Goal: Task Accomplishment & Management: Use online tool/utility

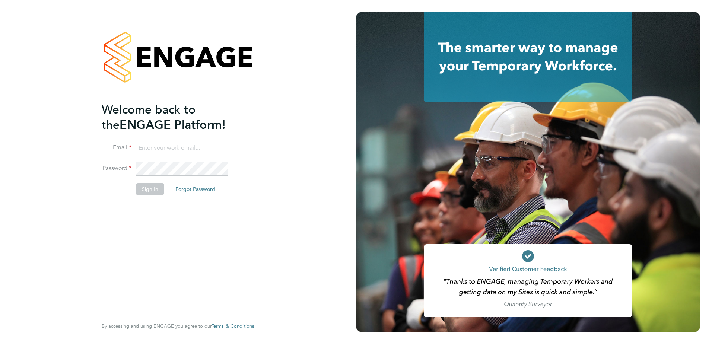
type input "bozena@acceptrec.co.uk"
click at [189, 148] on input "bozena@acceptrec.co.uk" at bounding box center [182, 148] width 92 height 13
click at [156, 189] on button "Sign In" at bounding box center [150, 189] width 28 height 12
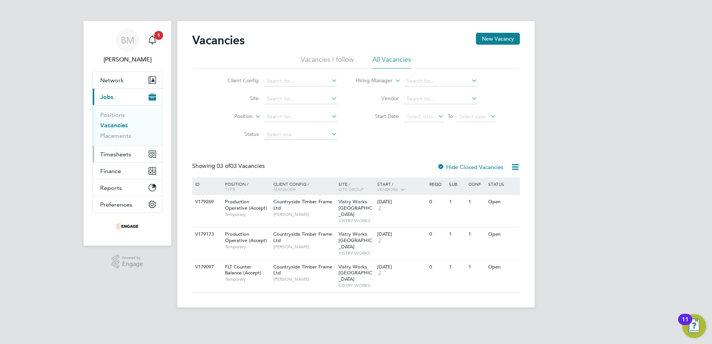
click at [123, 157] on span "Timesheets" at bounding box center [115, 154] width 31 height 7
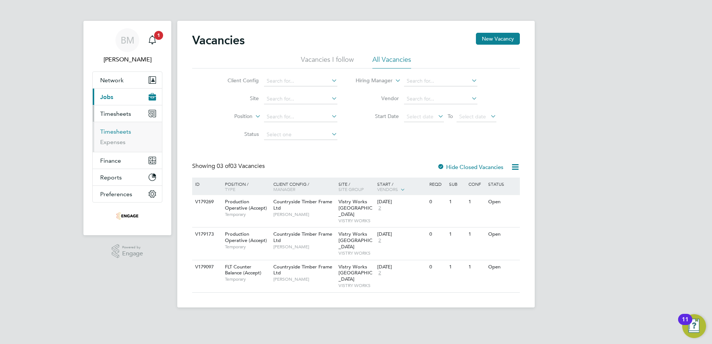
click at [121, 133] on link "Timesheets" at bounding box center [115, 131] width 31 height 7
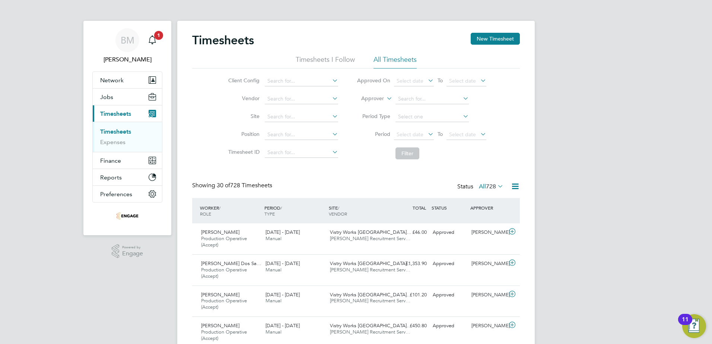
click at [427, 133] on icon at bounding box center [427, 134] width 0 height 10
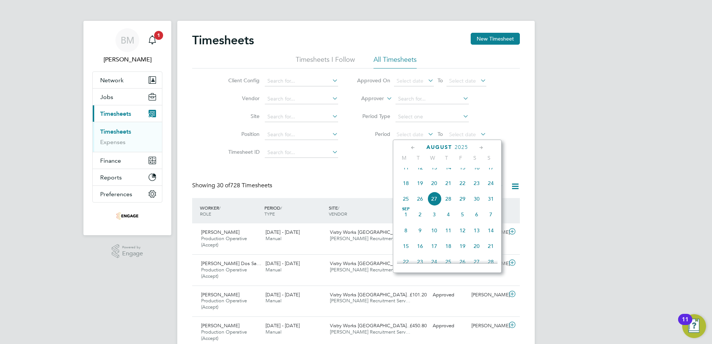
click at [406, 188] on span "18" at bounding box center [406, 183] width 14 height 14
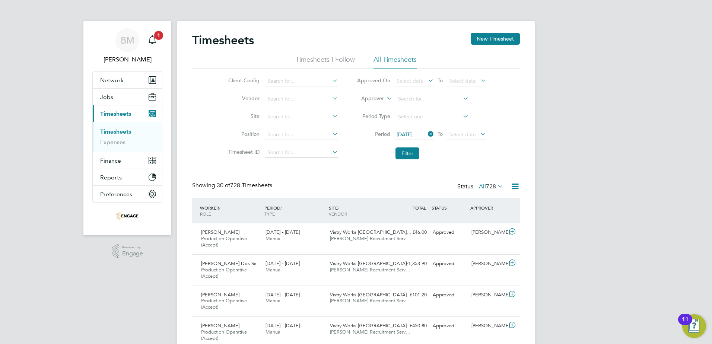
click at [479, 134] on icon at bounding box center [479, 134] width 0 height 10
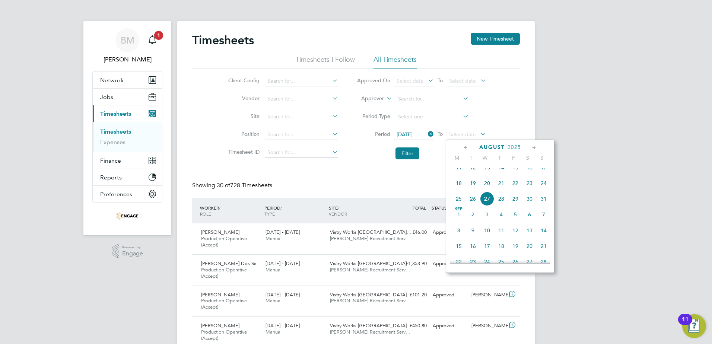
click at [551, 189] on div "[DATE] M T W T F S S [DATE] 2 3 4 5 6 7 8 9 10 11 12 13 14 15 16 17 18 19 20 21…" at bounding box center [500, 206] width 109 height 133
click at [546, 188] on span "24" at bounding box center [544, 183] width 14 height 14
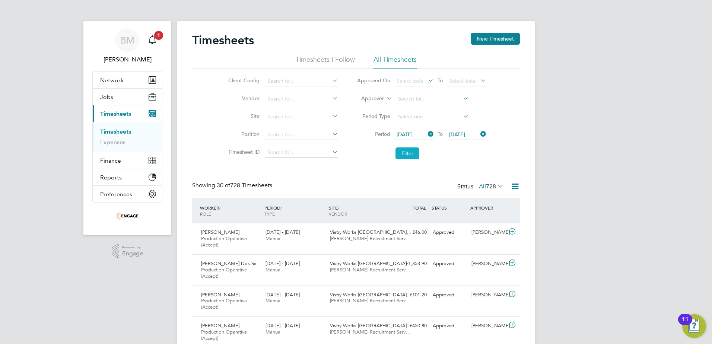
click at [407, 151] on button "Filter" at bounding box center [408, 154] width 24 height 12
click at [513, 186] on icon at bounding box center [515, 186] width 9 height 9
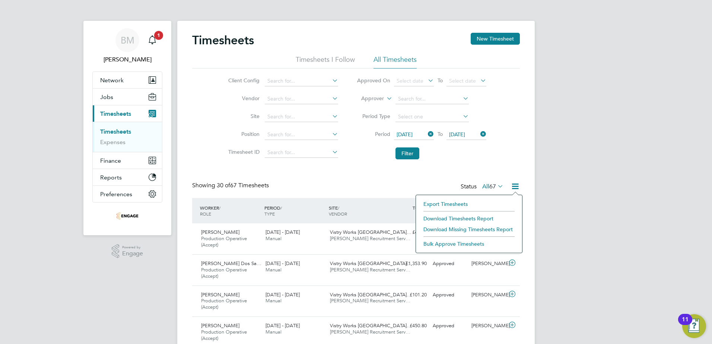
click at [448, 215] on li "Download Timesheets Report" at bounding box center [469, 218] width 99 height 10
